Goal: Information Seeking & Learning: Find specific fact

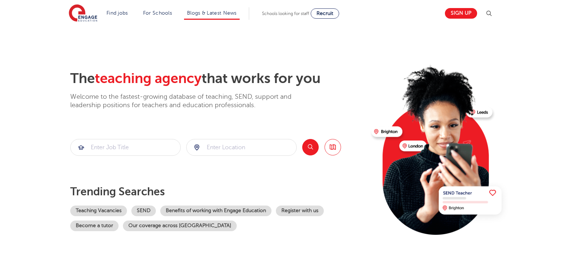
click at [203, 16] on li "Blogs & Latest News" at bounding box center [212, 13] width 56 height 12
click at [222, 11] on link "Blogs & Latest News" at bounding box center [212, 12] width 50 height 5
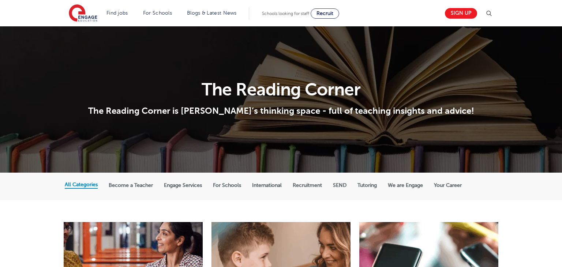
click at [486, 9] on img at bounding box center [489, 13] width 9 height 9
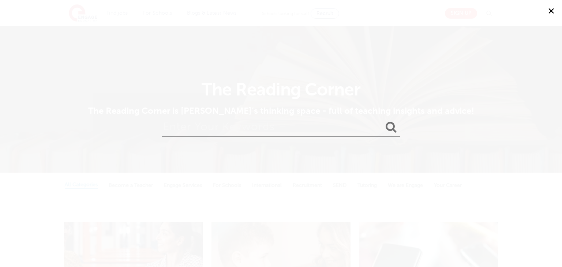
drag, startPoint x: 302, startPoint y: 108, endPoint x: 298, endPoint y: 113, distance: 6.5
click at [302, 108] on div "✕" at bounding box center [281, 133] width 562 height 267
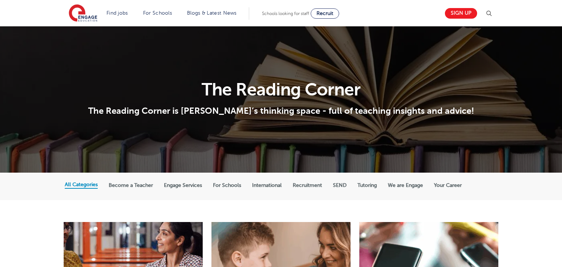
click at [283, 126] on section "The Reading Corner The Reading Corner is [PERSON_NAME]’s thinking space - full …" at bounding box center [281, 99] width 562 height 146
drag, startPoint x: 494, startPoint y: 7, endPoint x: 491, endPoint y: 11, distance: 4.4
click at [493, 8] on header "Find jobs All vacancies We have one of the UK's largest database. and with hund…" at bounding box center [281, 13] width 562 height 26
click at [490, 12] on img at bounding box center [489, 13] width 9 height 9
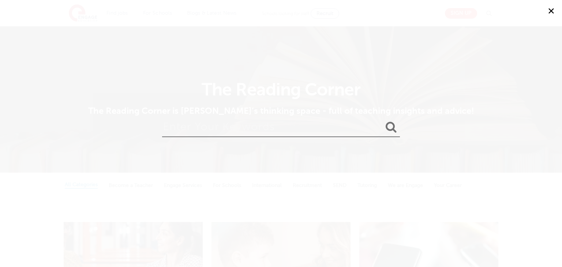
drag, startPoint x: 317, startPoint y: 133, endPoint x: 318, endPoint y: 125, distance: 7.3
click at [317, 132] on input "search" at bounding box center [281, 125] width 238 height 24
type input "pet"
click at [383, 121] on button "submit" at bounding box center [392, 128] width 18 height 14
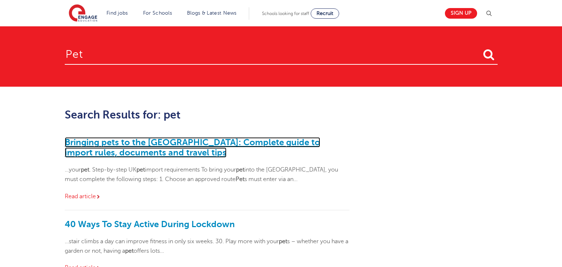
click at [149, 143] on link "Bringing pets to the UK: Complete guide to import rules, documents and travel t…" at bounding box center [192, 147] width 255 height 20
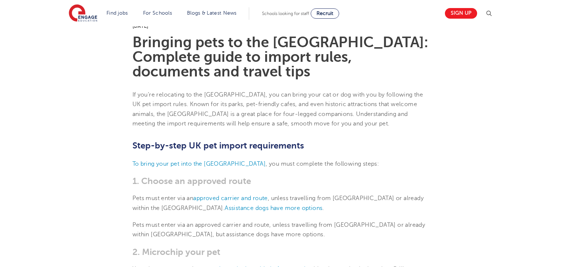
scroll to position [225, 0]
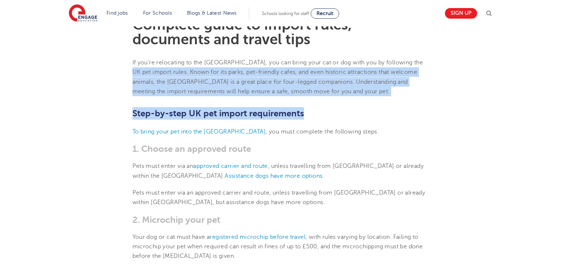
drag, startPoint x: 131, startPoint y: 73, endPoint x: 329, endPoint y: 86, distance: 198.5
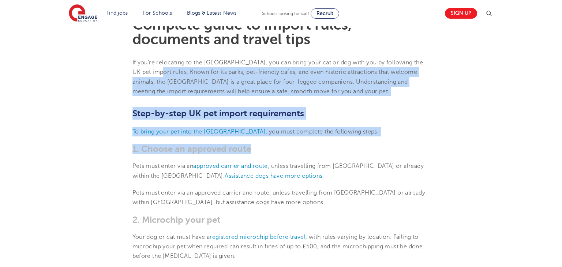
drag, startPoint x: 322, startPoint y: 130, endPoint x: 163, endPoint y: 59, distance: 174.5
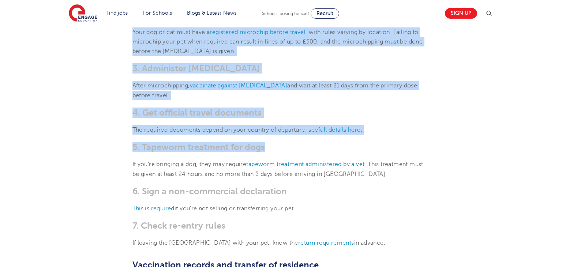
drag, startPoint x: 347, startPoint y: 224, endPoint x: 456, endPoint y: 116, distance: 153.7
drag, startPoint x: 454, startPoint y: 115, endPoint x: 454, endPoint y: 124, distance: 8.4
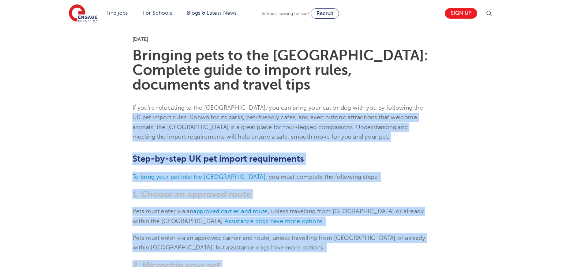
scroll to position [178, 0]
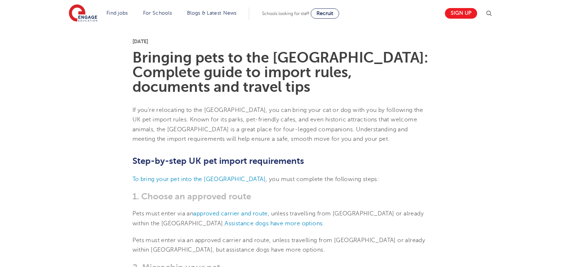
drag, startPoint x: 165, startPoint y: 107, endPoint x: 68, endPoint y: 103, distance: 97.4
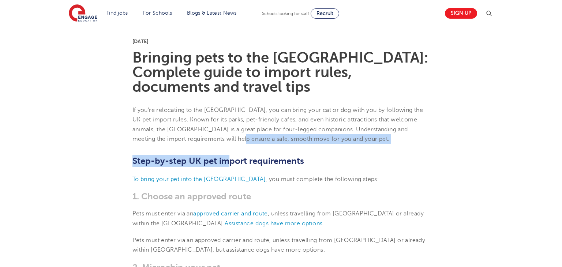
drag, startPoint x: 229, startPoint y: 128, endPoint x: 310, endPoint y: 124, distance: 81.4
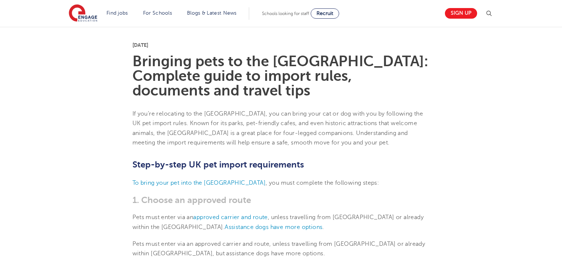
scroll to position [166, 0]
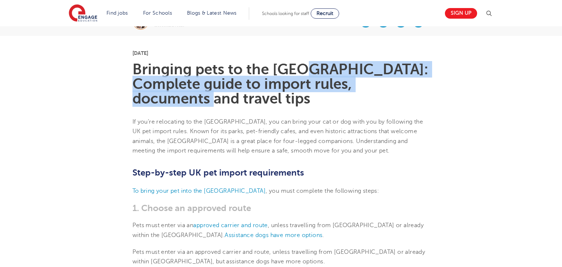
drag, startPoint x: 303, startPoint y: 70, endPoint x: 403, endPoint y: 87, distance: 101.4
click at [324, 89] on h1 "Bringing pets to the UK: Complete guide to import rules, documents and travel t…" at bounding box center [282, 84] width 298 height 44
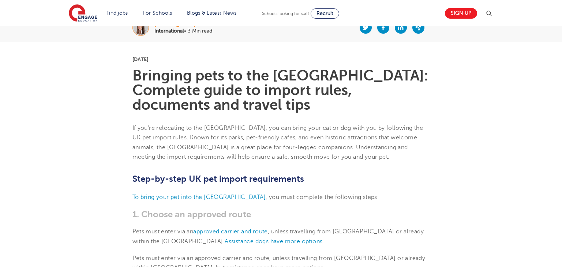
scroll to position [161, 0]
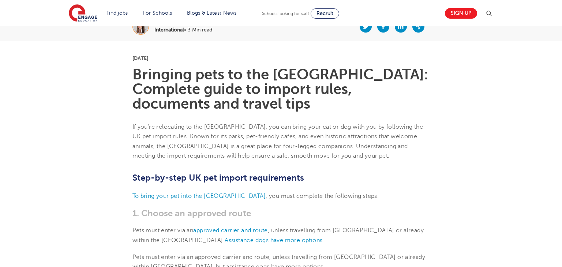
drag, startPoint x: 474, startPoint y: 90, endPoint x: 433, endPoint y: 72, distance: 43.9
click at [383, 85] on h1 "Bringing pets to the UK: Complete guide to import rules, documents and travel t…" at bounding box center [282, 89] width 298 height 44
